Goal: Task Accomplishment & Management: Use online tool/utility

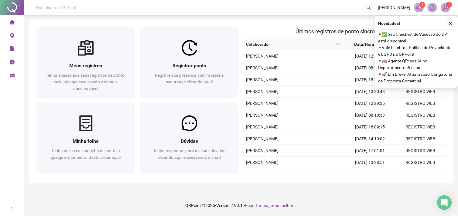
click at [448, 23] on icon "close" at bounding box center [450, 23] width 4 height 4
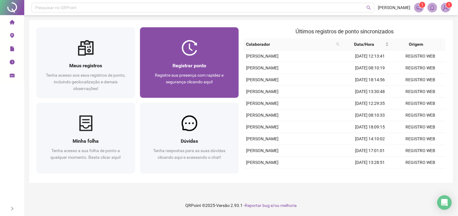
click at [189, 68] on span "Registrar ponto" at bounding box center [189, 66] width 34 height 6
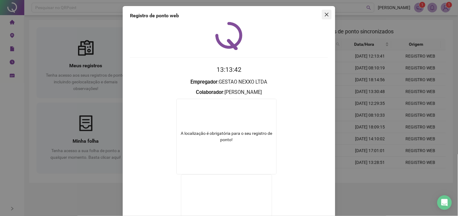
click at [322, 12] on span "Close" at bounding box center [327, 14] width 10 height 5
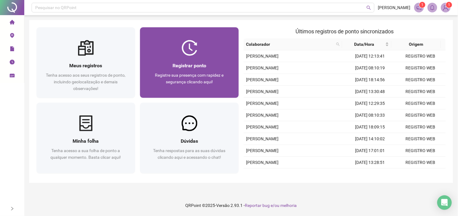
click at [210, 64] on div "Registrar ponto" at bounding box center [189, 66] width 84 height 8
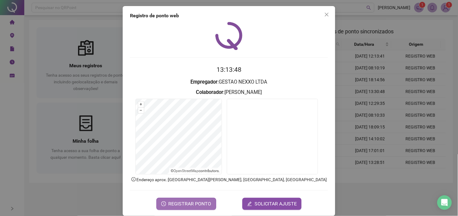
click at [209, 200] on button "REGISTRAR PONTO" at bounding box center [186, 204] width 60 height 12
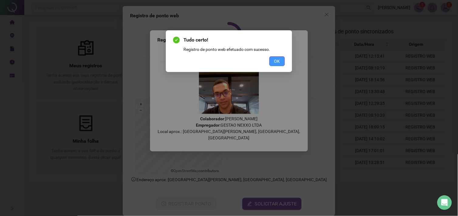
click at [278, 59] on span "OK" at bounding box center [277, 61] width 6 height 7
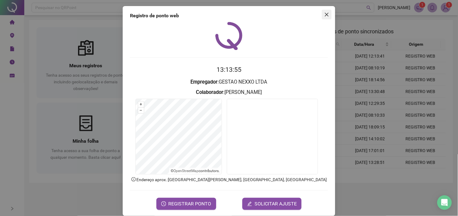
click at [324, 17] on icon "close" at bounding box center [326, 14] width 5 height 5
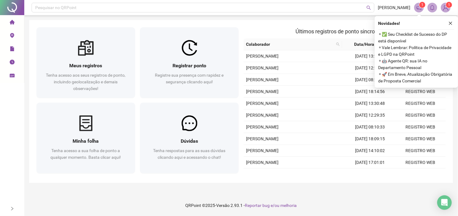
click at [450, 23] on icon "close" at bounding box center [450, 23] width 3 height 3
